Goal: Complete application form: Complete application form

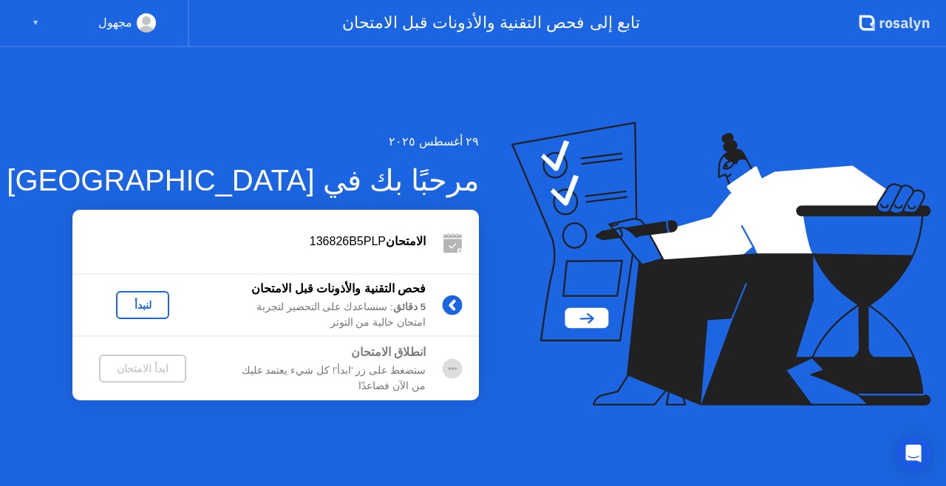
click at [129, 303] on div "لنبدأ" at bounding box center [142, 305] width 41 height 12
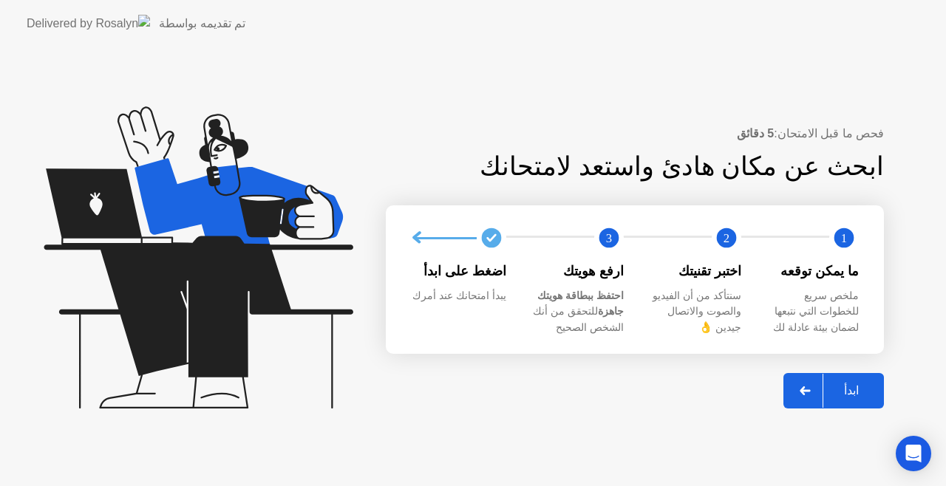
click at [855, 392] on div "ابدأ" at bounding box center [851, 391] width 56 height 14
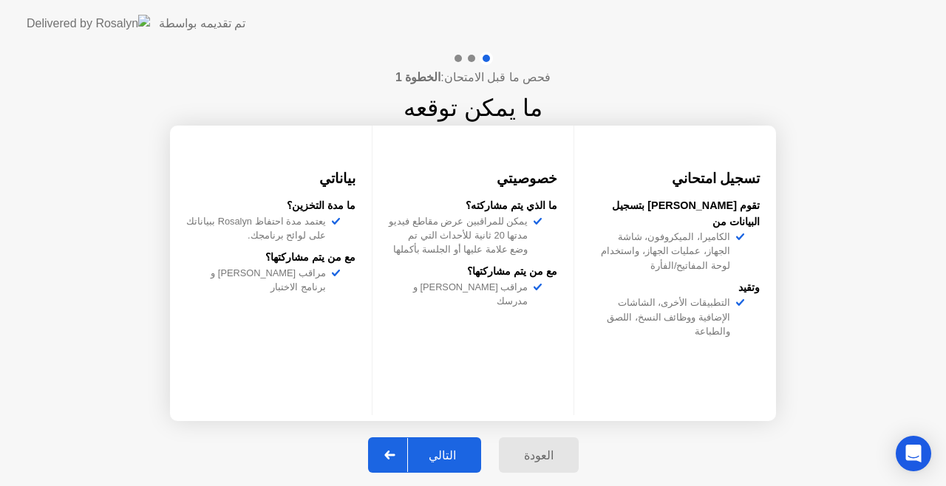
click at [445, 446] on button "التالي" at bounding box center [424, 455] width 113 height 35
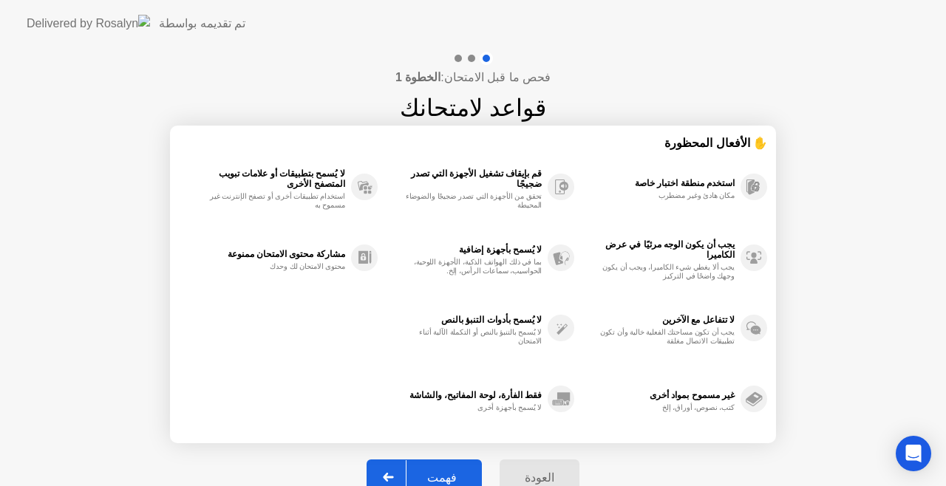
click at [453, 471] on div "فهمت" at bounding box center [442, 478] width 71 height 14
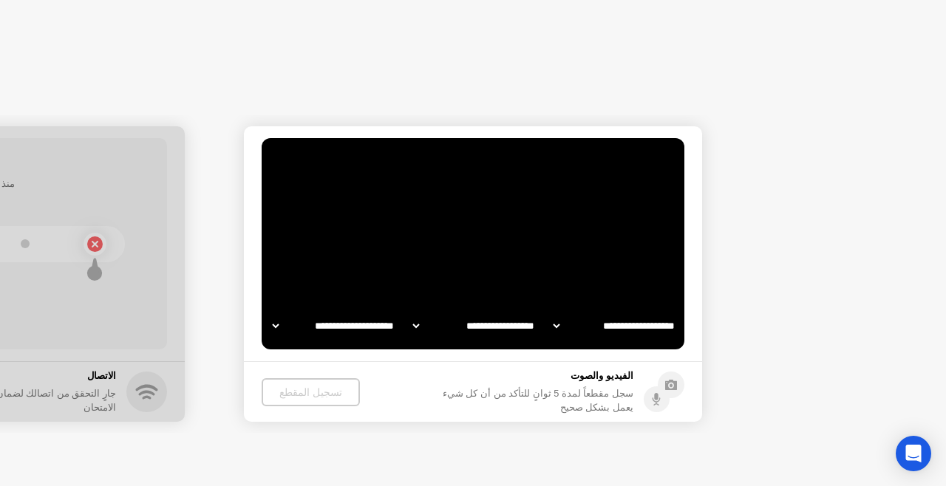
select select "**********"
select select "*******"
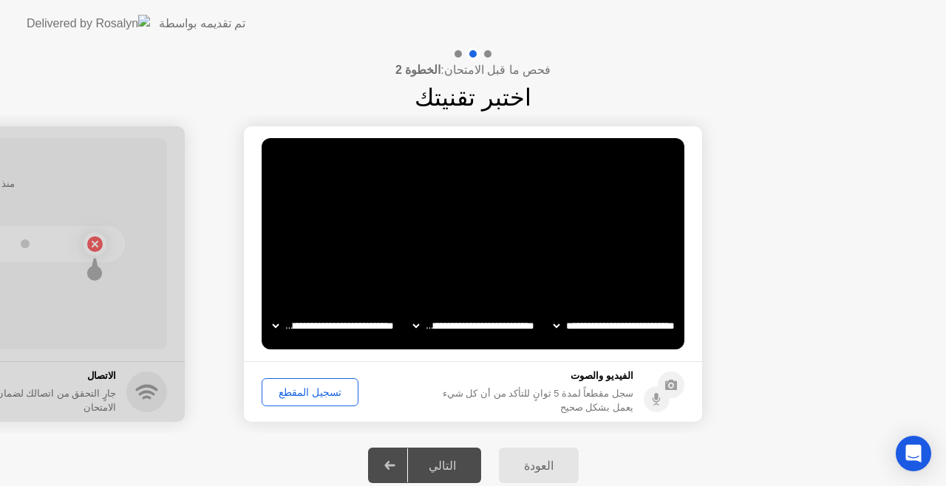
click at [316, 388] on div "تسجيل المقطع" at bounding box center [310, 393] width 86 height 12
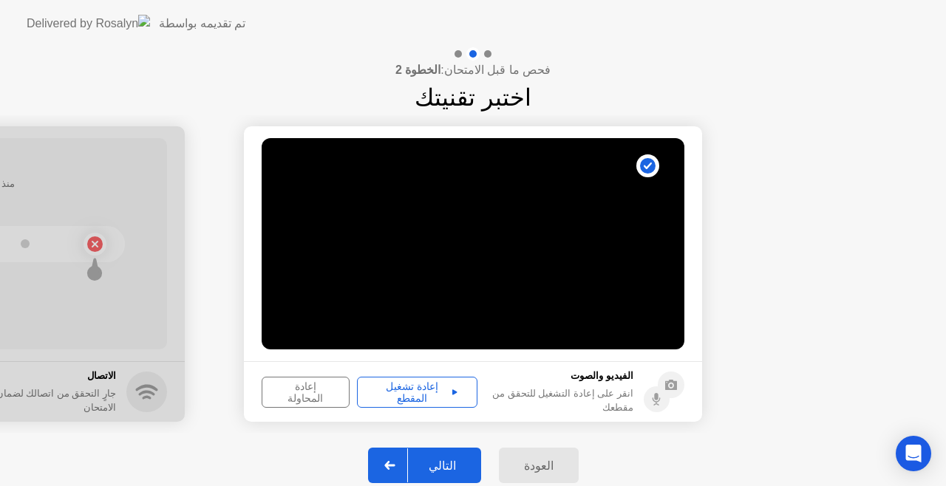
click at [418, 393] on div "إعادة تشغيل المقطع" at bounding box center [417, 393] width 110 height 24
click at [441, 462] on div "التالي" at bounding box center [442, 466] width 69 height 14
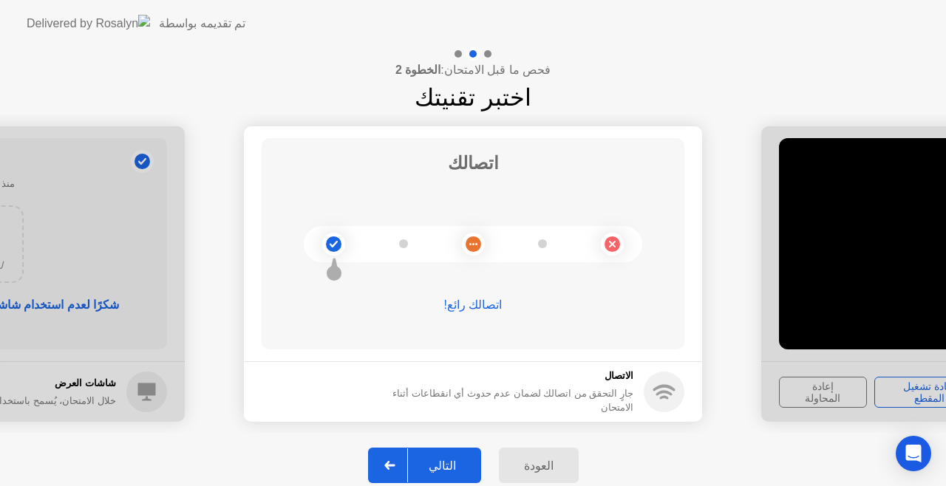
click at [448, 463] on div "التالي" at bounding box center [442, 466] width 69 height 14
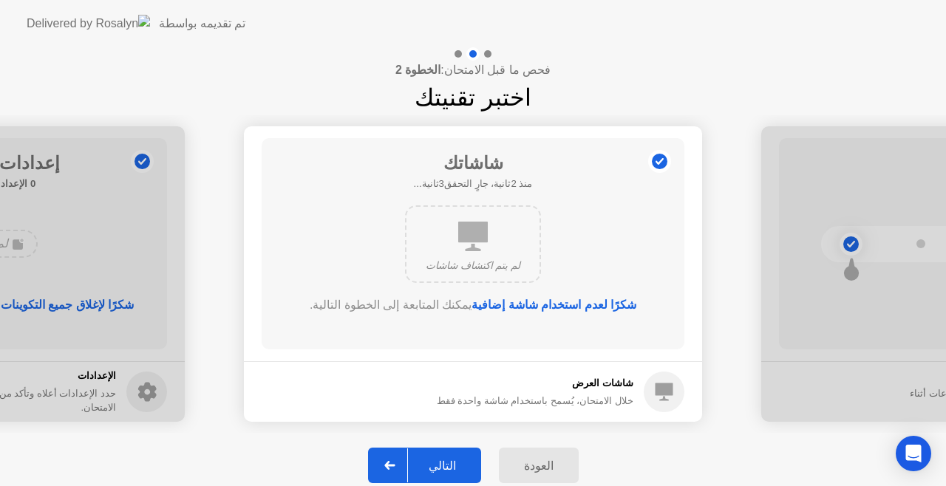
click at [438, 461] on div "التالي" at bounding box center [442, 466] width 69 height 14
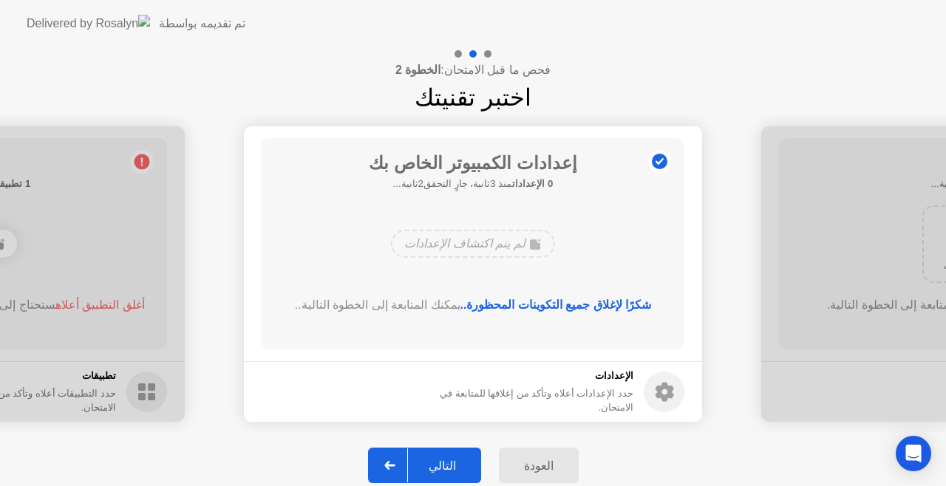
click at [444, 463] on div "التالي" at bounding box center [442, 466] width 69 height 14
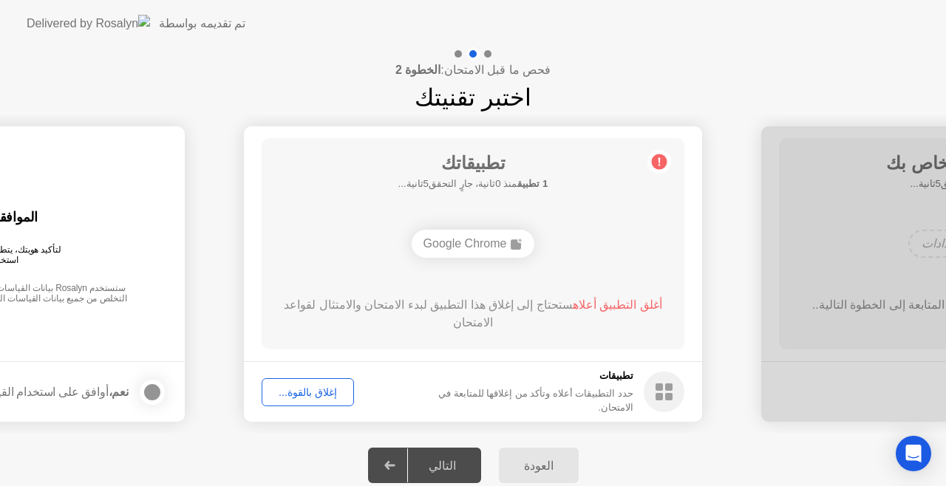
click at [322, 394] on div "إغلاق بالقوة..." at bounding box center [308, 393] width 82 height 12
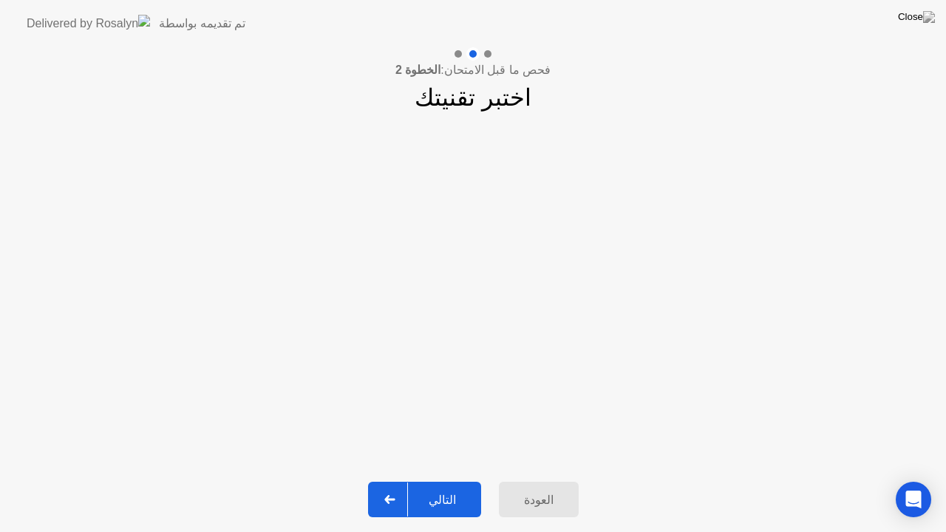
click at [451, 486] on div "التالي" at bounding box center [442, 500] width 69 height 14
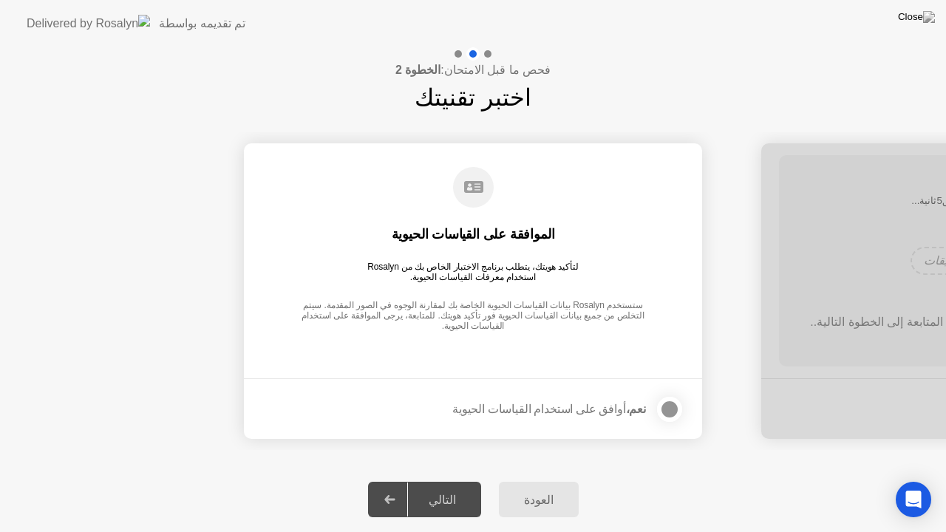
click at [670, 405] on div at bounding box center [670, 410] width 18 height 18
click at [464, 486] on div "التالي" at bounding box center [442, 500] width 69 height 14
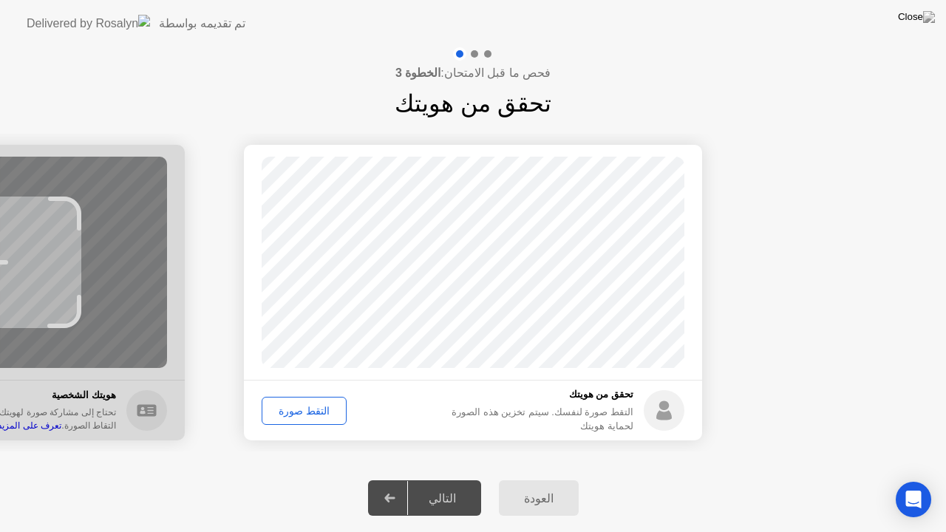
click at [302, 405] on div "التقط صورة" at bounding box center [304, 411] width 75 height 12
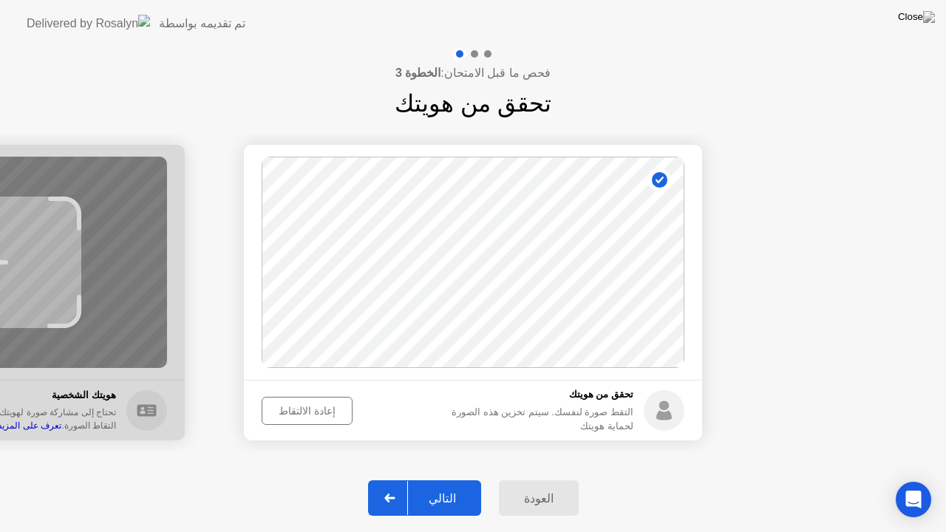
click at [452, 486] on button "التالي" at bounding box center [424, 497] width 113 height 35
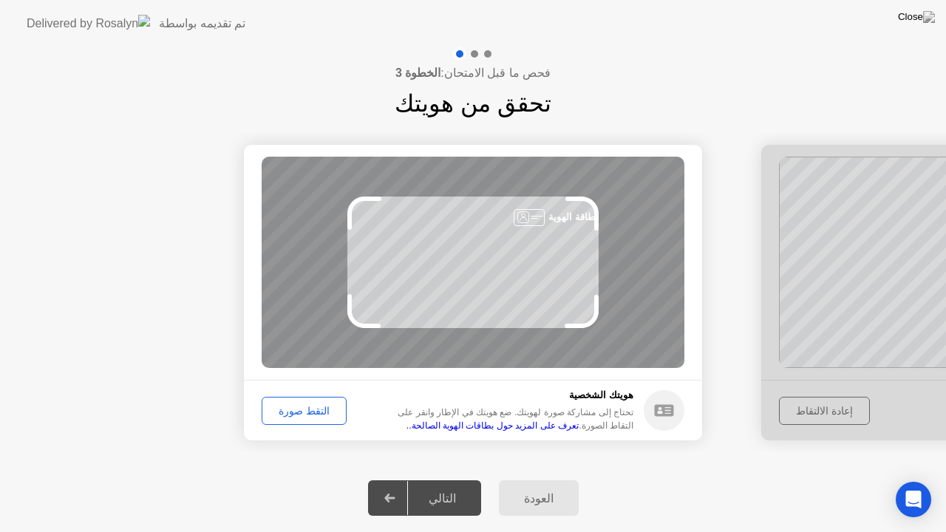
click at [324, 405] on div "التقط صورة" at bounding box center [304, 411] width 75 height 12
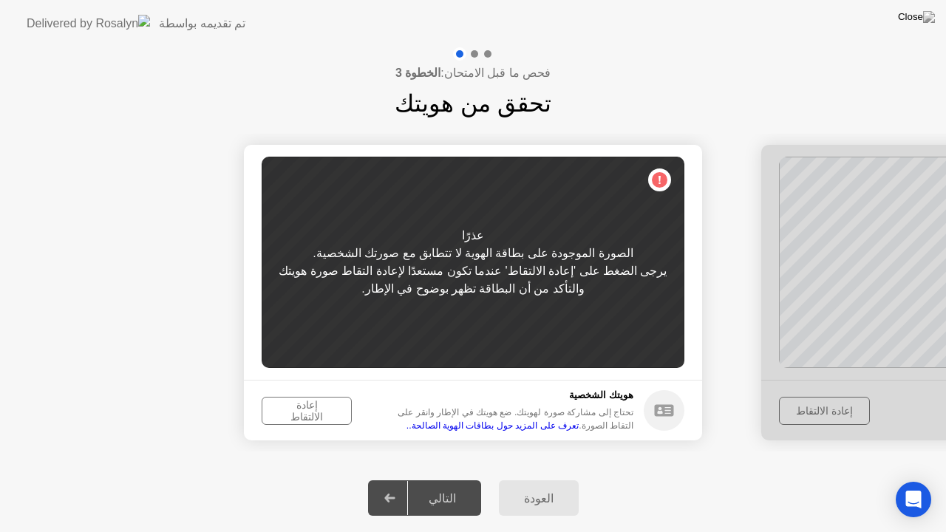
click at [303, 407] on div "إعادة الالتقاط" at bounding box center [307, 411] width 80 height 24
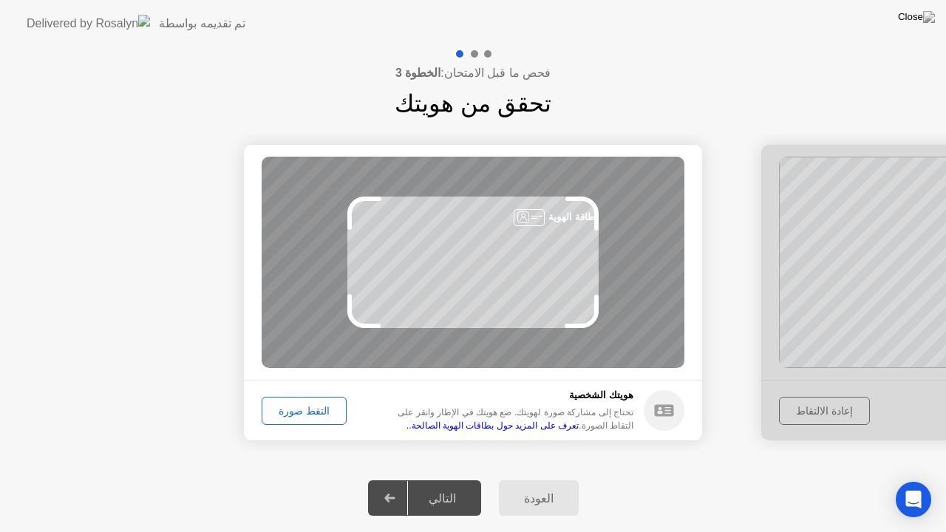
click at [319, 405] on div "التقط صورة" at bounding box center [304, 411] width 75 height 12
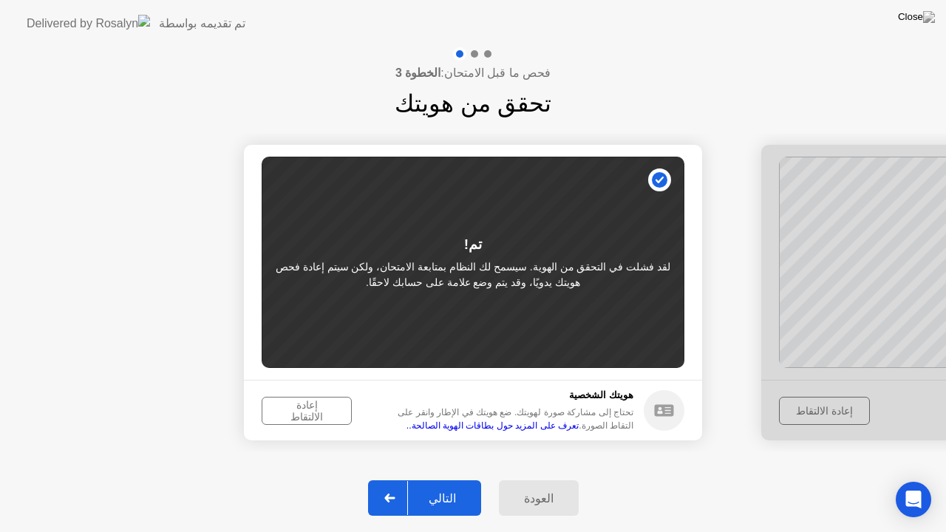
click at [314, 407] on div "إعادة الالتقاط" at bounding box center [307, 411] width 80 height 24
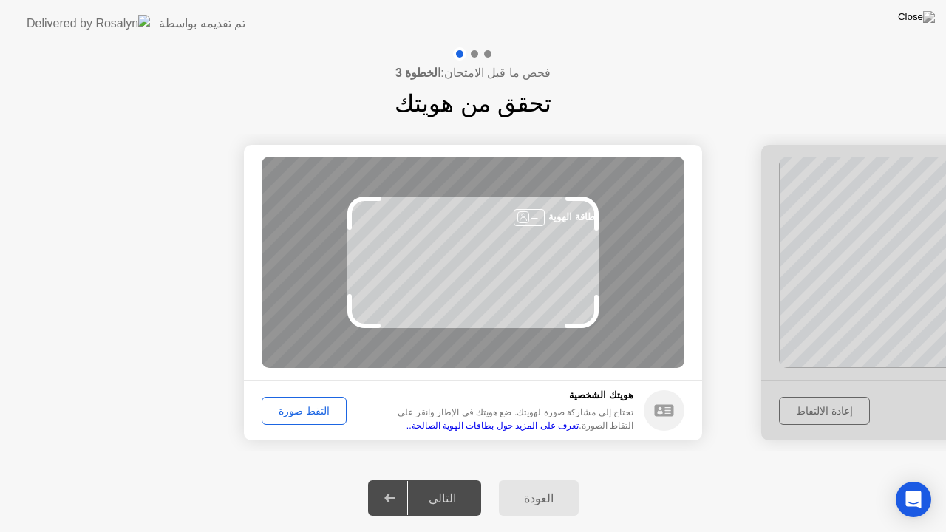
drag, startPoint x: 804, startPoint y: 299, endPoint x: 673, endPoint y: 341, distance: 138.2
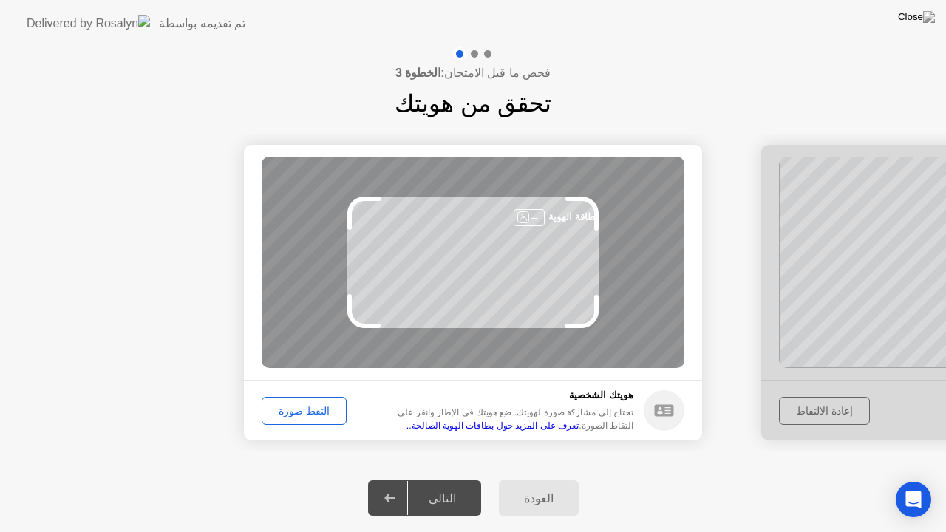
click at [296, 412] on div "التقط صورة" at bounding box center [304, 411] width 75 height 12
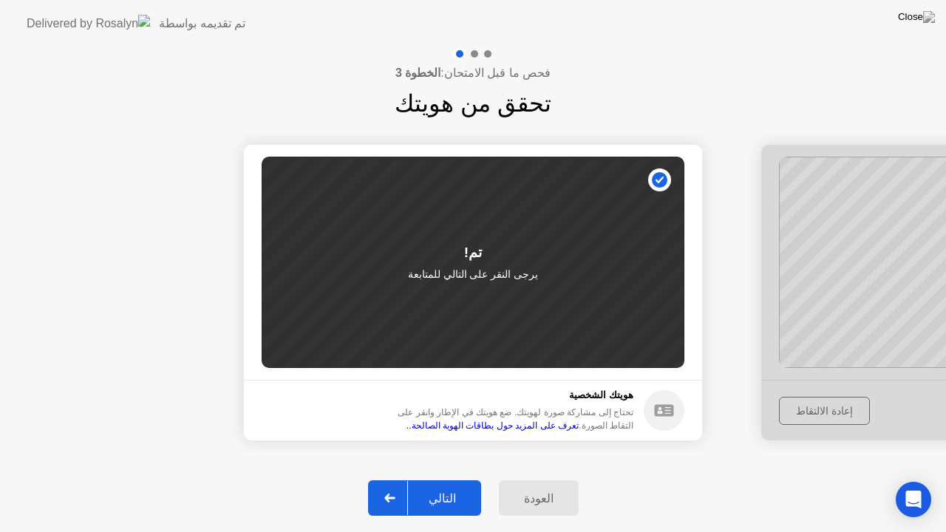
click at [452, 486] on button "التالي" at bounding box center [424, 497] width 113 height 35
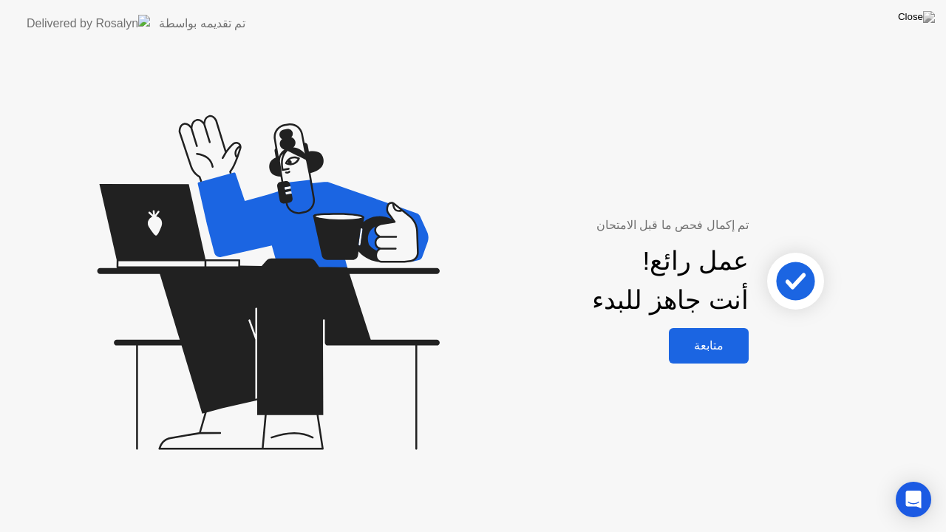
click at [705, 353] on div "متابعة" at bounding box center [708, 346] width 71 height 14
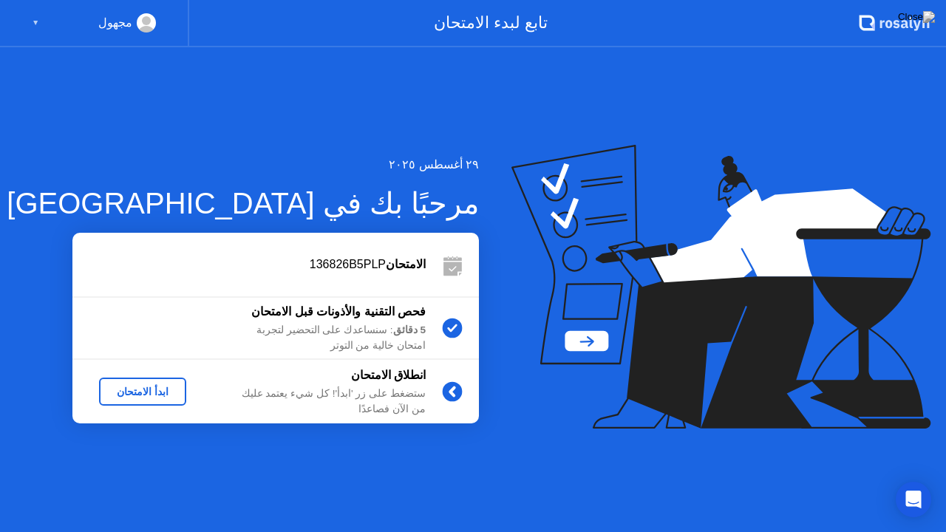
click at [123, 392] on div "ابدأ الامتحان" at bounding box center [142, 392] width 75 height 12
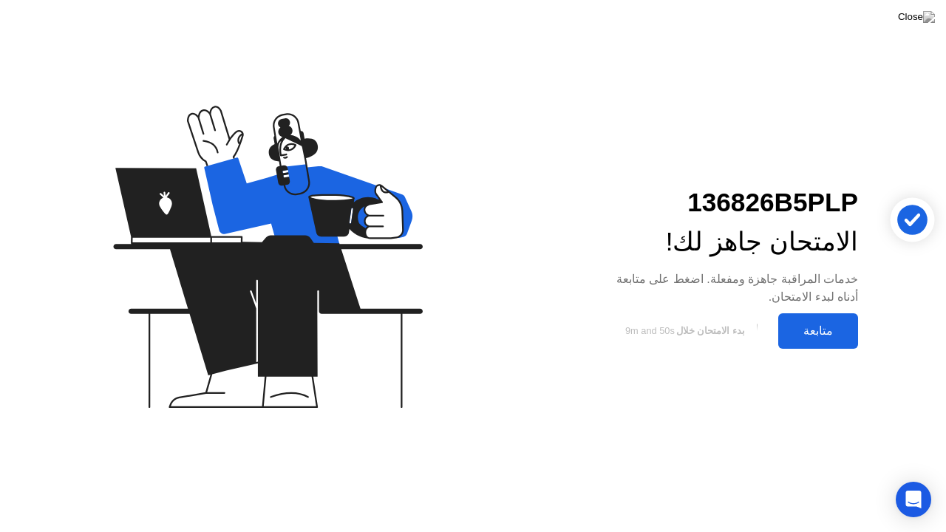
click at [821, 333] on div "متابعة" at bounding box center [818, 331] width 71 height 14
